Goal: Information Seeking & Learning: Check status

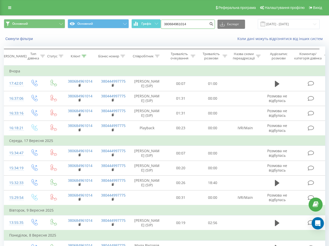
click at [187, 25] on input "380684961014" at bounding box center [188, 24] width 54 height 9
paste input "984542489"
type input "380984542489"
click at [212, 24] on icon "submit" at bounding box center [211, 23] width 4 height 3
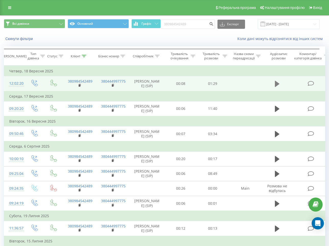
click at [275, 84] on icon at bounding box center [277, 84] width 5 height 6
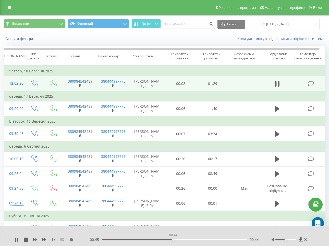
click at [173, 239] on div "00:44" at bounding box center [173, 240] width 145 height 2
click at [203, 240] on div "00:57" at bounding box center [173, 240] width 145 height 2
click at [219, 239] on div "01:06" at bounding box center [173, 240] width 145 height 2
click at [232, 239] on div "01:20" at bounding box center [173, 240] width 145 height 2
click at [27, 239] on icon at bounding box center [26, 240] width 4 height 4
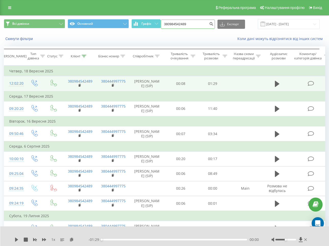
click at [198, 22] on input "380984542489" at bounding box center [188, 24] width 54 height 9
paste input "837027"
type input "380984837027"
click at [213, 23] on icon "submit" at bounding box center [211, 23] width 4 height 3
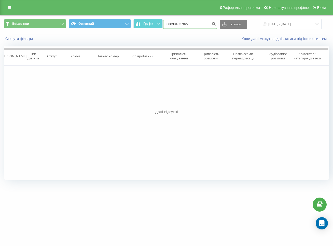
click at [194, 21] on input "380984837027" at bounding box center [190, 24] width 54 height 9
paste input "72335658"
type input "380972335658"
click at [216, 24] on icon "submit" at bounding box center [214, 23] width 4 height 3
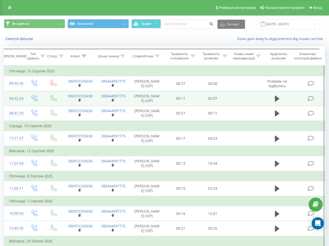
click at [277, 106] on td at bounding box center [277, 98] width 31 height 15
click at [276, 102] on icon at bounding box center [277, 99] width 5 height 6
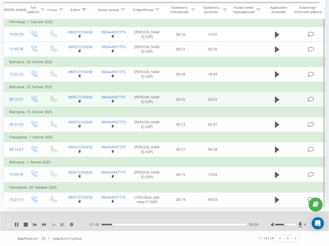
scroll to position [32, 0]
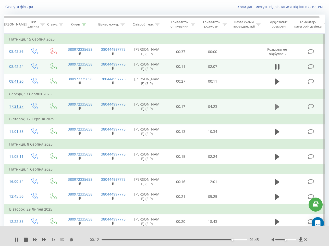
click at [277, 110] on icon at bounding box center [277, 107] width 5 height 6
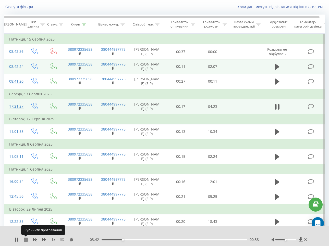
click at [26, 240] on icon at bounding box center [26, 240] width 4 height 4
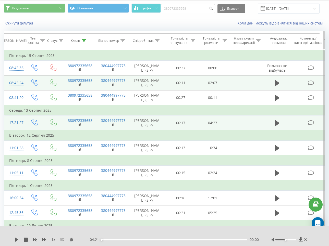
scroll to position [0, 0]
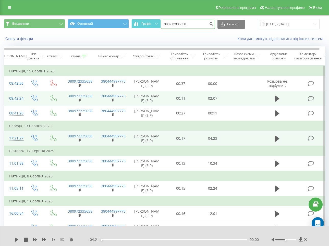
click at [191, 21] on input "380972335658" at bounding box center [188, 24] width 54 height 9
paste input "64357895"
type input "380964357895"
click at [213, 24] on icon "submit" at bounding box center [211, 23] width 4 height 3
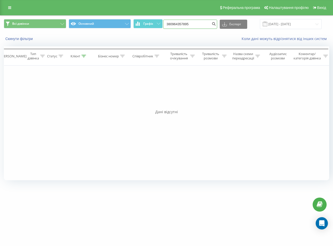
click at [198, 25] on input "380964357895" at bounding box center [190, 24] width 54 height 9
click at [216, 24] on icon "submit" at bounding box center [214, 23] width 4 height 3
click at [194, 22] on input "380964357895" at bounding box center [190, 24] width 54 height 9
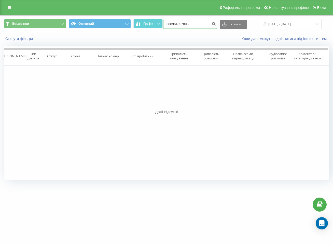
paste input "634927720"
type input "380634927720"
click at [217, 25] on button "submit" at bounding box center [214, 24] width 7 height 9
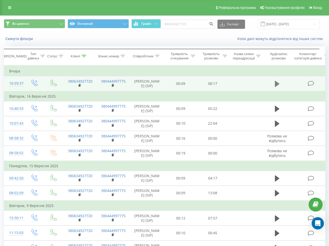
click at [279, 85] on icon at bounding box center [277, 83] width 5 height 7
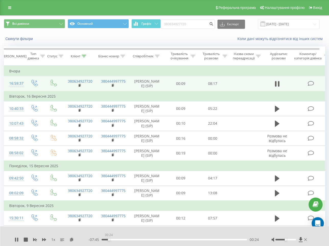
click at [109, 240] on div "00:24" at bounding box center [173, 240] width 145 height 2
click at [116, 239] on div "00:42" at bounding box center [173, 240] width 145 height 2
click at [142, 239] on div "01:50" at bounding box center [173, 240] width 145 height 2
click at [152, 239] on div "00:00" at bounding box center [173, 240] width 145 height 2
click at [164, 239] on div "02:53" at bounding box center [173, 240] width 145 height 2
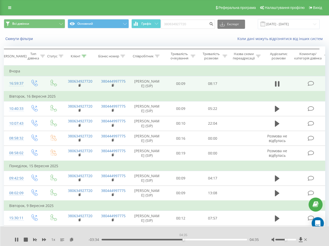
click at [183, 240] on div "04:35" at bounding box center [173, 240] width 145 height 2
click at [199, 239] on div "04:41" at bounding box center [173, 240] width 145 height 2
click at [220, 241] on div "- 02:38 05:31 05:31" at bounding box center [173, 239] width 170 height 5
click at [220, 240] on div "06:39" at bounding box center [173, 240] width 145 height 2
click at [241, 239] on div "07:50" at bounding box center [173, 240] width 145 height 2
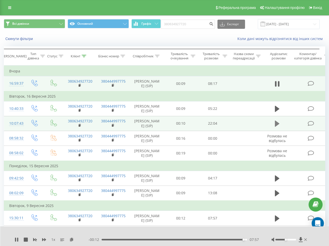
click at [277, 127] on icon at bounding box center [277, 123] width 5 height 7
click at [109, 240] on div "01:09" at bounding box center [173, 240] width 145 height 2
drag, startPoint x: 119, startPoint y: 239, endPoint x: 122, endPoint y: 239, distance: 3.6
click at [120, 239] on div "01:10" at bounding box center [173, 240] width 145 height 2
click at [132, 239] on div "02:49" at bounding box center [173, 240] width 145 height 2
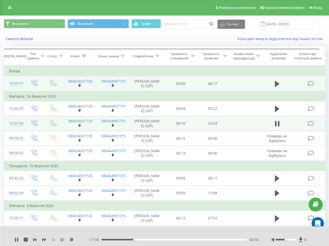
click at [147, 239] on div "04:56" at bounding box center [173, 240] width 145 height 2
click at [24, 238] on icon at bounding box center [26, 240] width 4 height 4
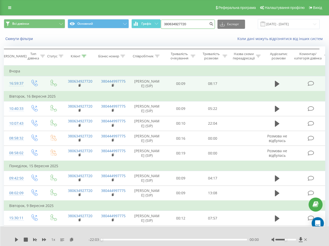
click at [193, 24] on input "380634927720" at bounding box center [188, 24] width 54 height 9
paste input "980611646"
type input "380980611646"
click at [213, 23] on icon "submit" at bounding box center [211, 23] width 4 height 3
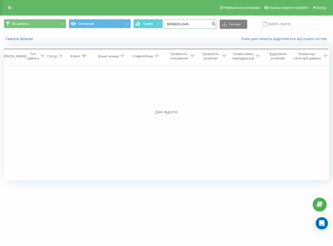
click at [203, 28] on input "380980611646" at bounding box center [190, 24] width 54 height 9
paste input "669617172"
type input "380669617172"
click at [216, 23] on icon "submit" at bounding box center [214, 23] width 4 height 3
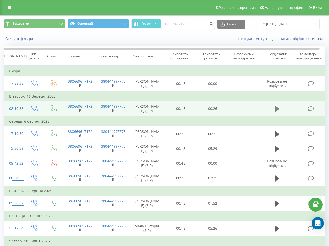
click at [277, 111] on icon at bounding box center [277, 109] width 5 height 6
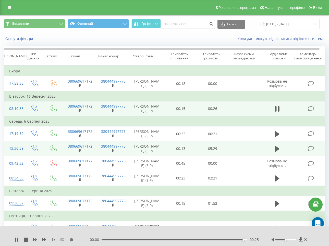
click at [280, 153] on span at bounding box center [277, 151] width 8 height 5
click at [274, 153] on button at bounding box center [277, 149] width 8 height 8
drag, startPoint x: 112, startPoint y: 240, endPoint x: 118, endPoint y: 242, distance: 6.3
click at [112, 241] on div "- 05:14 00:14 00:14" at bounding box center [173, 239] width 170 height 5
click at [118, 239] on div "00:14" at bounding box center [173, 240] width 145 height 2
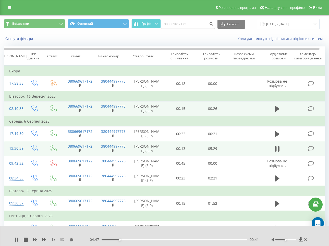
click at [115, 238] on div "- 04:47 00:41 00:41" at bounding box center [173, 239] width 170 height 5
click at [116, 239] on div "00:45" at bounding box center [173, 240] width 145 height 2
click at [25, 238] on icon at bounding box center [26, 240] width 4 height 4
click at [200, 24] on input "380669617172" at bounding box center [188, 24] width 54 height 9
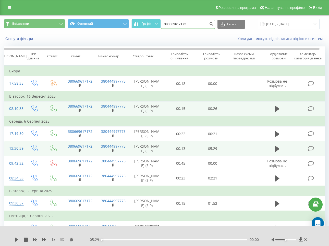
paste input "78976564"
type input "380678976564"
click at [212, 25] on button "submit" at bounding box center [211, 24] width 7 height 9
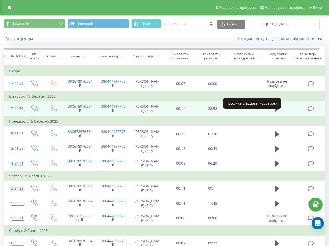
click at [278, 112] on icon at bounding box center [277, 108] width 5 height 7
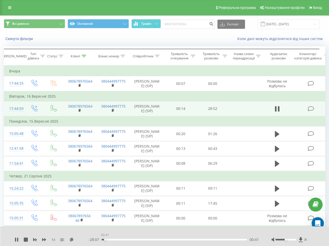
click at [105, 240] on div "00:41" at bounding box center [173, 240] width 145 height 2
click at [109, 239] on div "01:30" at bounding box center [173, 240] width 145 height 2
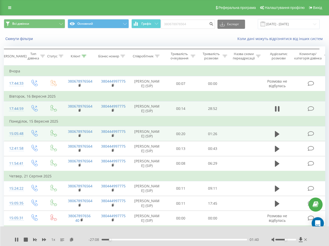
click at [270, 141] on td at bounding box center [277, 133] width 31 height 15
click at [276, 137] on icon at bounding box center [277, 134] width 5 height 6
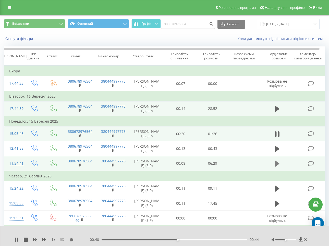
click at [275, 167] on icon at bounding box center [277, 164] width 5 height 6
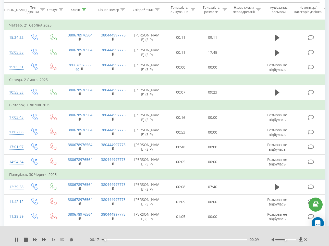
scroll to position [159, 0]
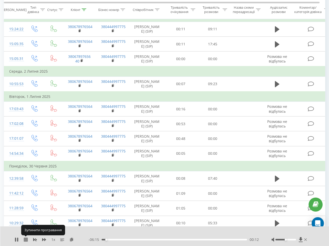
click at [25, 240] on icon at bounding box center [26, 240] width 4 height 4
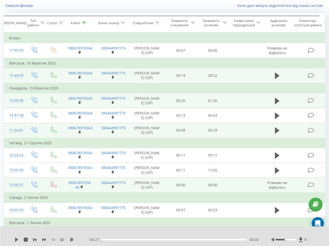
scroll to position [0, 0]
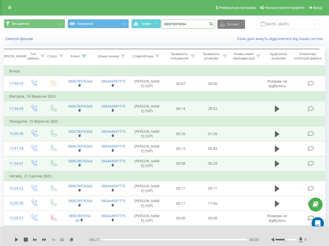
click at [194, 23] on input "380678976564" at bounding box center [188, 24] width 54 height 9
paste input "994852798"
type input "380994852798"
click at [213, 24] on icon "submit" at bounding box center [211, 23] width 4 height 3
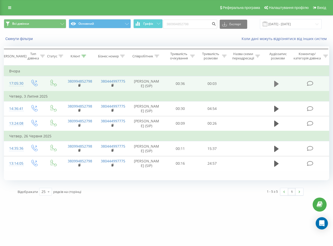
click at [276, 84] on icon at bounding box center [277, 84] width 5 height 6
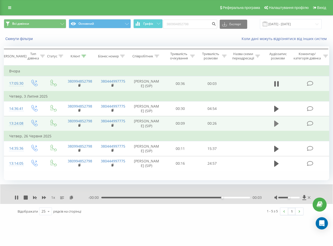
click at [277, 127] on icon at bounding box center [277, 124] width 5 height 6
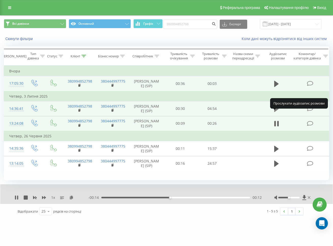
click at [274, 113] on button at bounding box center [277, 109] width 8 height 8
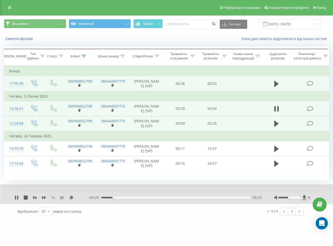
click at [149, 219] on div "Відображати 25 10 25 50 100 рядків на сторінці" at bounding box center [87, 211] width 147 height 15
click at [148, 219] on div "Відображати 25 10 25 50 100 рядків на сторінці" at bounding box center [87, 211] width 147 height 15
click at [24, 200] on icon at bounding box center [26, 198] width 4 height 4
click at [197, 25] on input "380994852798" at bounding box center [190, 24] width 54 height 9
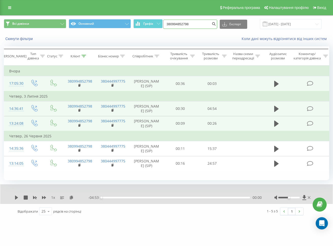
paste input "69503979"
type input "380969503979"
click at [216, 23] on icon "submit" at bounding box center [214, 23] width 4 height 3
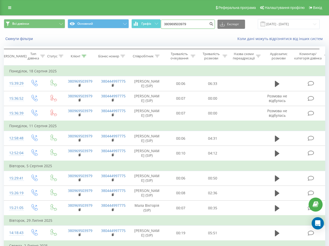
click at [193, 24] on input "380969503979" at bounding box center [188, 24] width 54 height 9
paste input "74373307"
type input "380974373307"
click at [213, 24] on icon "submit" at bounding box center [211, 23] width 4 height 3
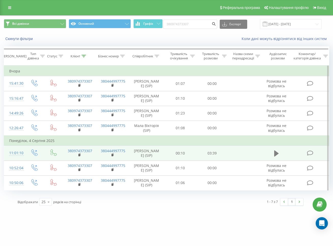
click at [274, 157] on button at bounding box center [277, 154] width 8 height 8
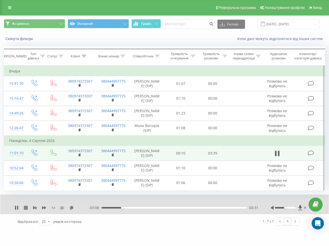
click at [24, 210] on icon at bounding box center [26, 208] width 4 height 4
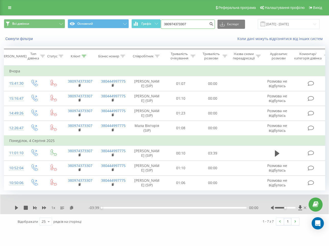
click at [186, 21] on input "380974373307" at bounding box center [188, 24] width 54 height 9
paste input "9412653"
type input "380979412653"
click at [215, 26] on button "submit" at bounding box center [211, 24] width 7 height 9
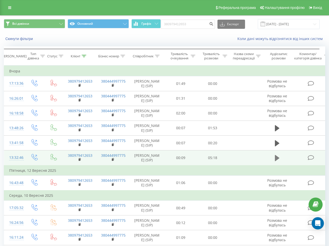
click at [278, 162] on icon at bounding box center [277, 157] width 5 height 7
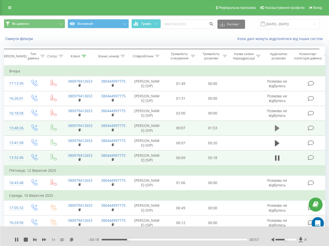
click at [278, 132] on icon at bounding box center [277, 128] width 5 height 7
click at [160, 233] on div at bounding box center [161, 233] width 235 height 6
click at [201, 238] on div "- 01:03 00:48 00:48" at bounding box center [173, 239] width 170 height 5
click at [202, 239] on div "00:49" at bounding box center [173, 240] width 145 height 2
click at [232, 239] on div "01:21" at bounding box center [173, 240] width 145 height 2
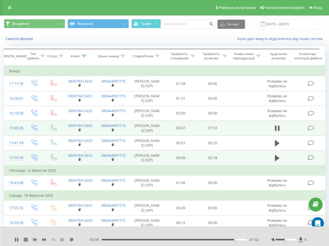
click at [24, 241] on icon at bounding box center [26, 240] width 4 height 4
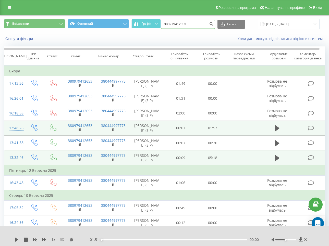
click at [202, 24] on input "380979412653" at bounding box center [188, 24] width 54 height 9
paste input "35009699"
type input "380935009699"
click at [213, 25] on icon "submit" at bounding box center [211, 23] width 4 height 3
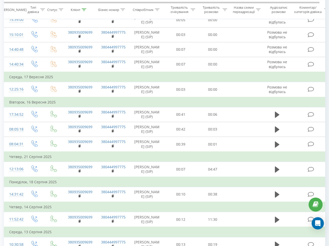
scroll to position [96, 0]
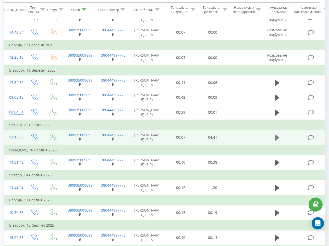
click at [280, 141] on button at bounding box center [277, 138] width 8 height 8
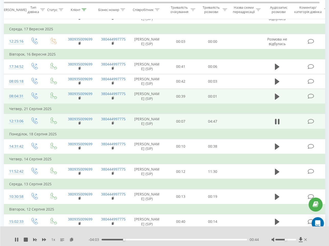
scroll to position [127, 0]
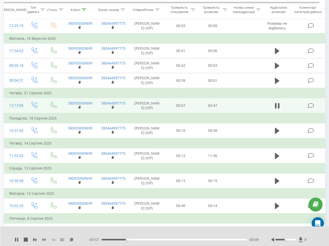
click at [43, 240] on icon at bounding box center [44, 239] width 4 height 3
click at [142, 239] on div "01:20" at bounding box center [173, 240] width 145 height 2
click at [25, 239] on icon at bounding box center [26, 240] width 4 height 4
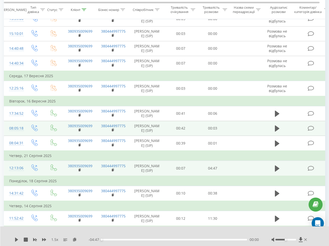
scroll to position [0, 0]
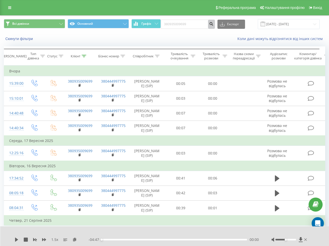
click at [212, 27] on button "submit" at bounding box center [211, 24] width 7 height 9
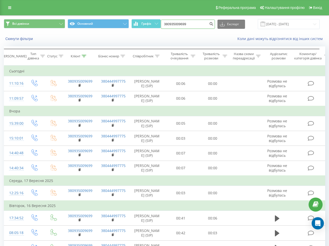
click at [195, 26] on input "380935009699" at bounding box center [188, 24] width 54 height 9
paste input "70400787"
type input "380970400787"
click at [213, 24] on icon "submit" at bounding box center [211, 23] width 4 height 3
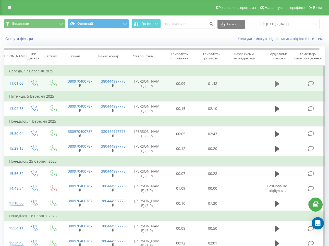
click at [278, 85] on icon at bounding box center [277, 84] width 5 height 6
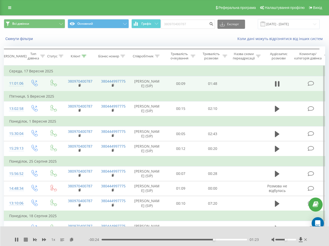
click at [27, 240] on icon at bounding box center [26, 240] width 4 height 4
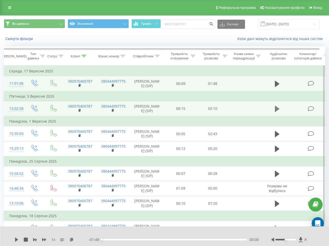
click at [273, 112] on button at bounding box center [277, 109] width 8 height 8
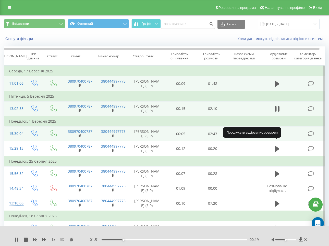
click at [278, 137] on icon at bounding box center [277, 134] width 5 height 6
click at [126, 227] on div "1 x - 02:32 00:11 00:11" at bounding box center [164, 236] width 329 height 20
click at [110, 231] on div at bounding box center [161, 233] width 235 height 6
click at [25, 240] on icon at bounding box center [26, 240] width 4 height 4
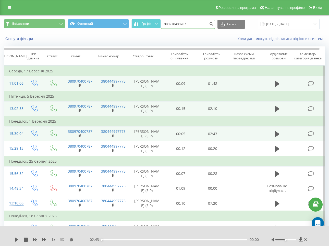
click at [195, 27] on input "380970400787" at bounding box center [188, 24] width 54 height 9
paste input "636899701"
type input "380636899701"
click at [212, 25] on button "submit" at bounding box center [211, 24] width 7 height 9
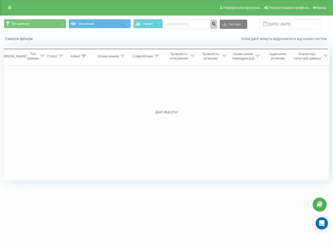
drag, startPoint x: 219, startPoint y: 24, endPoint x: 208, endPoint y: 31, distance: 13.0
click at [216, 24] on icon "submit" at bounding box center [214, 23] width 4 height 3
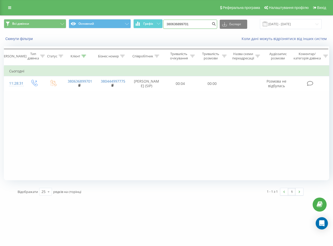
click at [190, 23] on input "380636899701" at bounding box center [190, 24] width 54 height 9
paste input "951213132"
type input "380951213132"
click at [217, 25] on button "submit" at bounding box center [214, 24] width 7 height 9
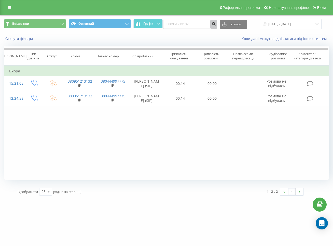
click at [216, 24] on icon "submit" at bounding box center [214, 23] width 4 height 3
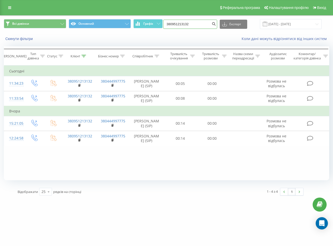
click at [200, 23] on input "380951213132" at bounding box center [190, 24] width 54 height 9
click at [201, 23] on input "380951213132" at bounding box center [190, 24] width 54 height 9
paste input "36843813"
type input "380936843813"
click at [216, 24] on icon "submit" at bounding box center [214, 23] width 4 height 3
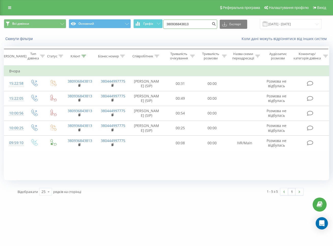
click at [188, 22] on input "380936843813" at bounding box center [190, 24] width 54 height 9
paste input "67130435"
type input "380967130435"
click at [216, 23] on icon "submit" at bounding box center [214, 23] width 4 height 3
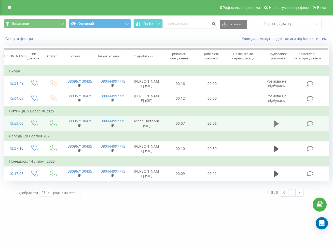
click at [276, 122] on icon at bounding box center [277, 124] width 5 height 6
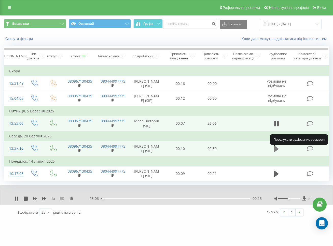
click at [275, 151] on icon at bounding box center [277, 149] width 5 height 6
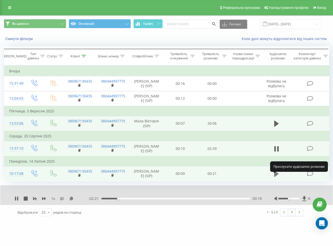
click at [276, 176] on icon at bounding box center [277, 174] width 5 height 6
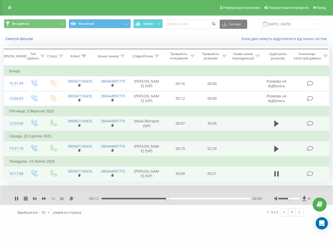
click at [25, 201] on icon at bounding box center [26, 199] width 4 height 4
drag, startPoint x: 218, startPoint y: 24, endPoint x: 214, endPoint y: 25, distance: 3.7
click at [216, 24] on icon "submit" at bounding box center [214, 23] width 4 height 3
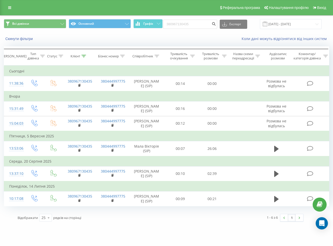
click at [203, 19] on div "Всі дзвінки Основний Графік 380967130435 Експорт .csv .xls .xlsx [DATE] - [DATE]" at bounding box center [166, 24] width 333 height 17
click at [217, 40] on div "Коли дані можуть відрізнятися вiд інших систем" at bounding box center [229, 38] width 208 height 5
click at [210, 22] on input "380967130435" at bounding box center [190, 24] width 54 height 9
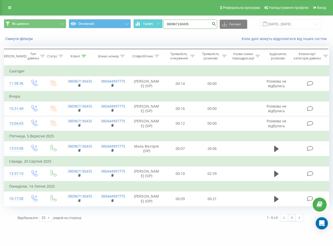
paste input "668752019"
type input "380668752019"
click at [216, 23] on icon "submit" at bounding box center [214, 23] width 4 height 3
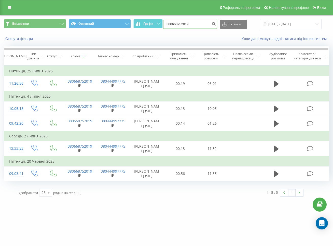
click at [203, 26] on input "380668752019" at bounding box center [190, 24] width 54 height 9
paste input "973868756"
type input "380973868756"
click at [216, 25] on icon "submit" at bounding box center [214, 23] width 4 height 3
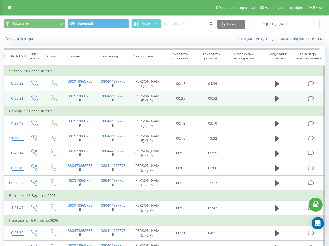
click at [272, 102] on td at bounding box center [277, 98] width 31 height 15
click at [278, 100] on icon at bounding box center [277, 99] width 5 height 6
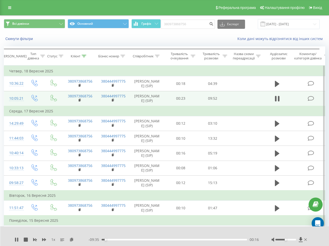
click at [43, 237] on div "1 x" at bounding box center [52, 239] width 74 height 5
click at [43, 239] on icon at bounding box center [44, 239] width 4 height 3
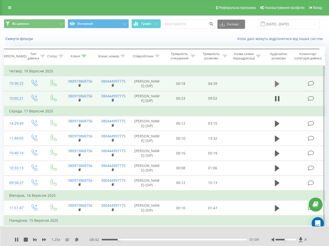
click at [276, 84] on icon at bounding box center [277, 84] width 5 height 6
click at [121, 239] on div "00:22" at bounding box center [173, 240] width 145 height 2
click at [135, 239] on div "01:05" at bounding box center [173, 240] width 145 height 2
click at [144, 239] on div "01:21" at bounding box center [173, 240] width 145 height 2
click at [154, 239] on div "01:41" at bounding box center [173, 240] width 145 height 2
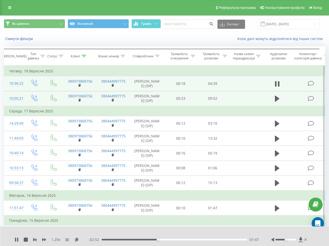
click at [165, 239] on div "01:47" at bounding box center [173, 240] width 145 height 2
click at [27, 239] on icon at bounding box center [26, 240] width 4 height 4
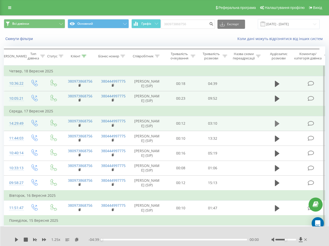
click at [275, 127] on icon at bounding box center [277, 124] width 5 height 6
click at [45, 240] on icon at bounding box center [44, 239] width 4 height 3
click at [27, 238] on icon at bounding box center [26, 240] width 4 height 4
click at [215, 24] on button "submit" at bounding box center [211, 24] width 7 height 9
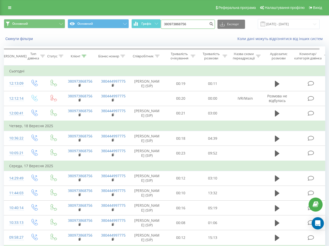
click at [203, 24] on input "380973868756" at bounding box center [188, 24] width 54 height 9
paste input "61593221"
type input "380961593221"
click at [213, 25] on icon "submit" at bounding box center [211, 23] width 4 height 3
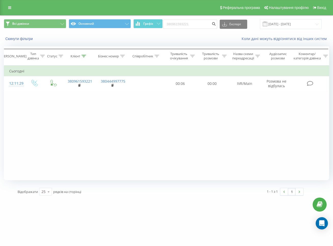
click at [142, 148] on div "Фільтрувати за умовою Дорівнює Введіть значення Скасувати OK Фільтрувати за умо…" at bounding box center [167, 123] width 326 height 115
click at [201, 24] on input "380961593221" at bounding box center [190, 24] width 54 height 9
paste input "73868756"
type input "380973868756"
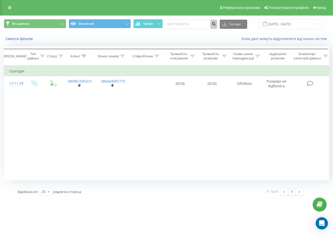
click at [216, 24] on icon "submit" at bounding box center [214, 23] width 4 height 3
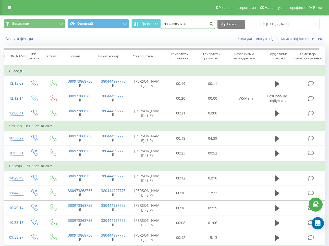
click at [190, 25] on input "380973868756" at bounding box center [188, 24] width 54 height 9
click at [193, 23] on input "380973868756" at bounding box center [188, 24] width 54 height 9
paste input "191450"
type input "380973191450"
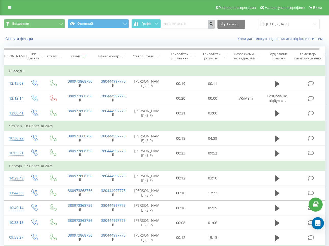
click at [213, 24] on icon "submit" at bounding box center [211, 23] width 4 height 3
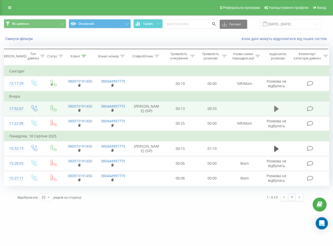
click at [276, 111] on icon at bounding box center [277, 109] width 5 height 6
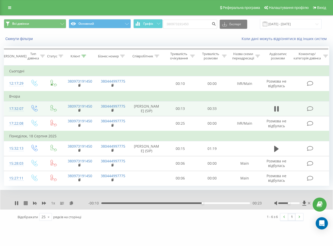
click at [25, 205] on icon at bounding box center [26, 203] width 4 height 4
click at [184, 27] on input "380973191450" at bounding box center [190, 24] width 54 height 9
paste input "868756"
type input "380973868756"
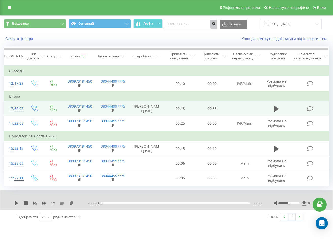
click at [216, 23] on icon "submit" at bounding box center [214, 23] width 4 height 3
